Goal: Task Accomplishment & Management: Complete application form

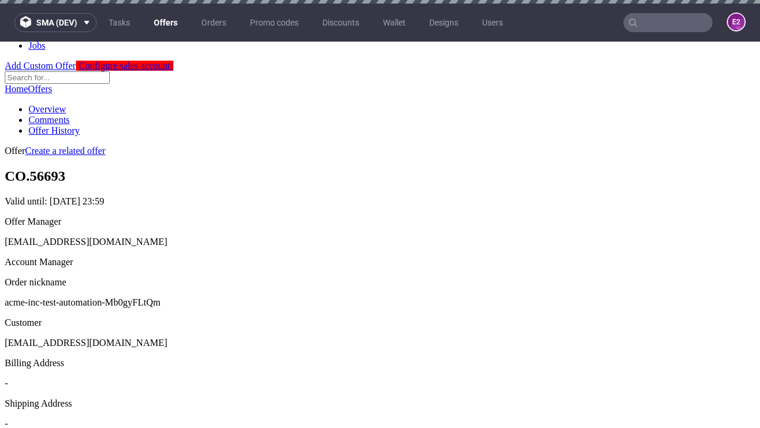
scroll to position [4, 0]
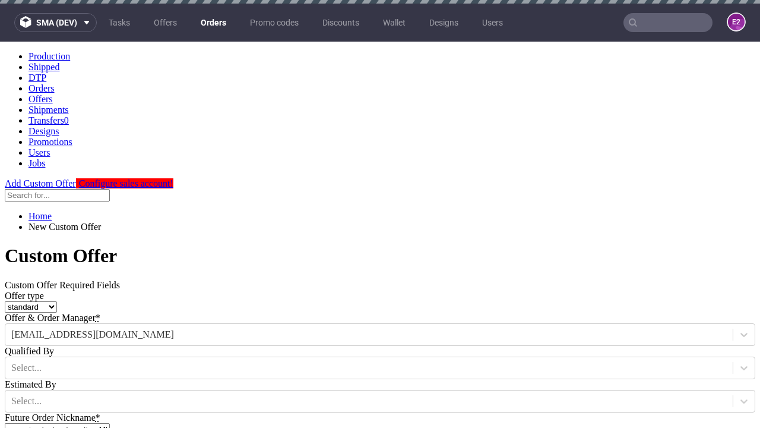
type input "acme-inc-test-automation-Mb0gyFLtQm"
type input "[DATE]"
type input "[EMAIL_ADDRESS][DOMAIN_NAME]"
select select "gb"
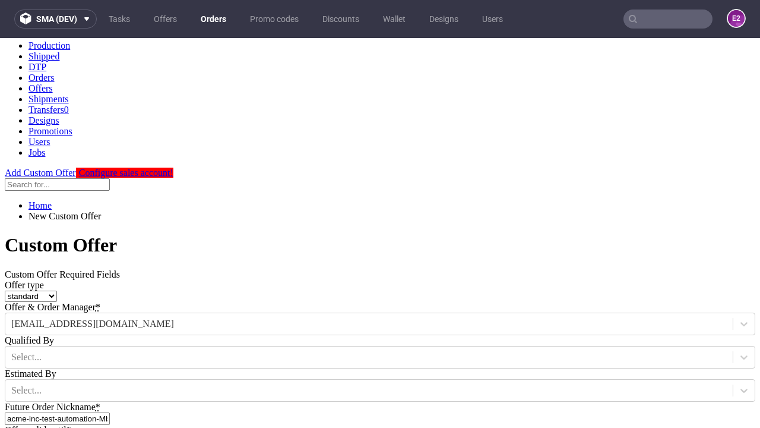
type input "[EMAIL_ADDRESS][DOMAIN_NAME]"
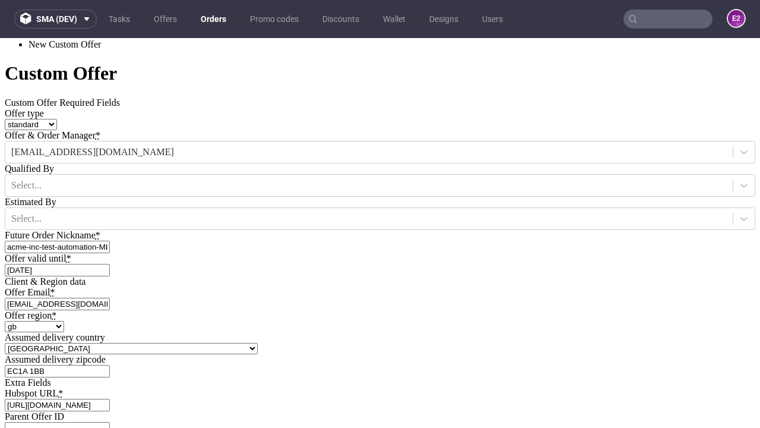
scroll to position [404, 0]
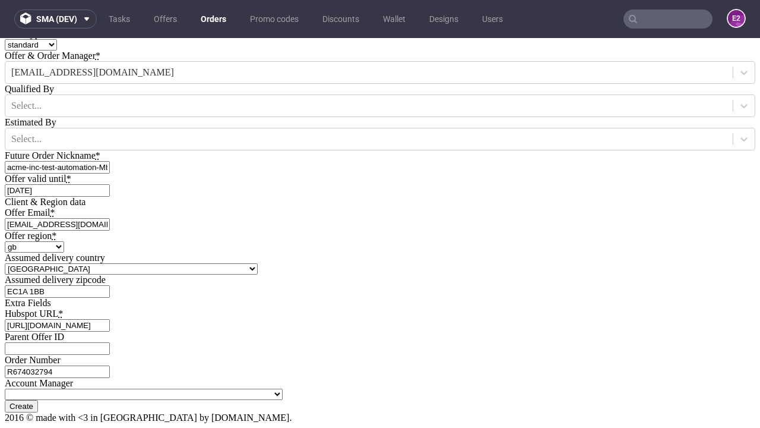
type input "[URL][DOMAIN_NAME]"
click at [38, 400] on input "Create" at bounding box center [21, 406] width 33 height 12
type input "Please wait..."
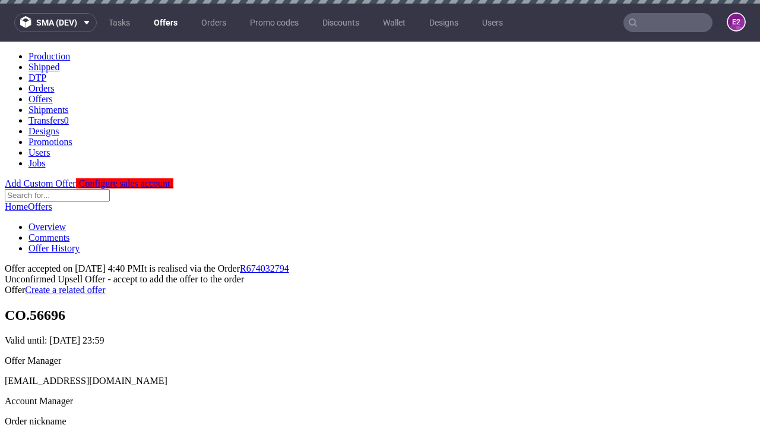
scroll to position [4, 0]
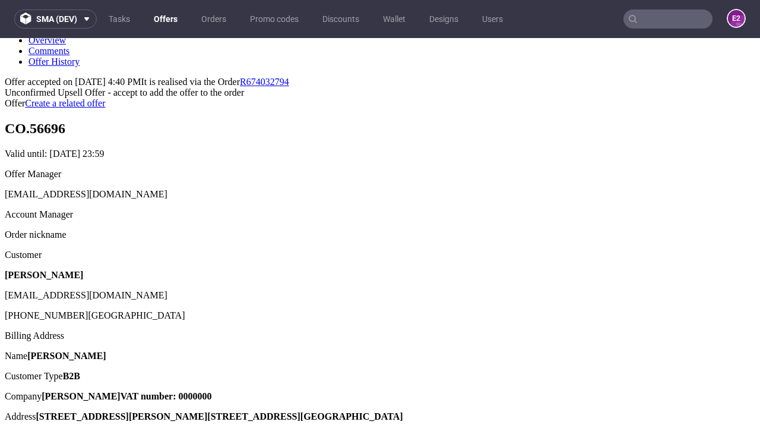
type input "In progress..."
